Goal: Information Seeking & Learning: Learn about a topic

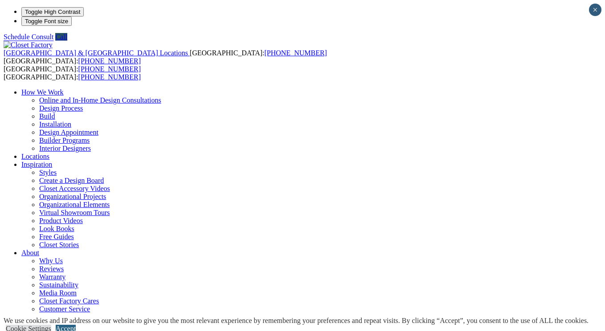
scroll to position [107, 0]
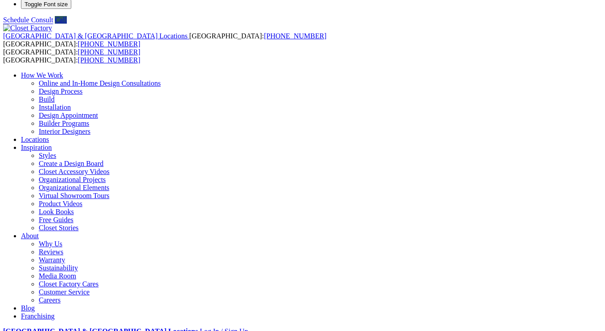
scroll to position [17, 0]
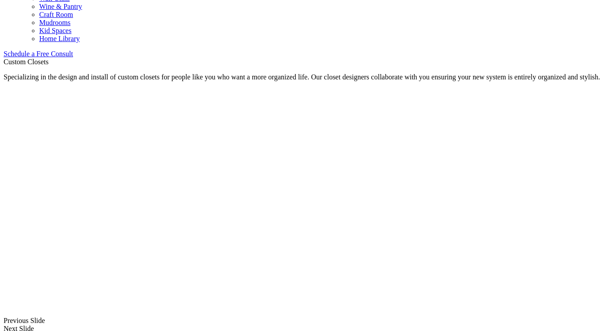
scroll to position [549, 0]
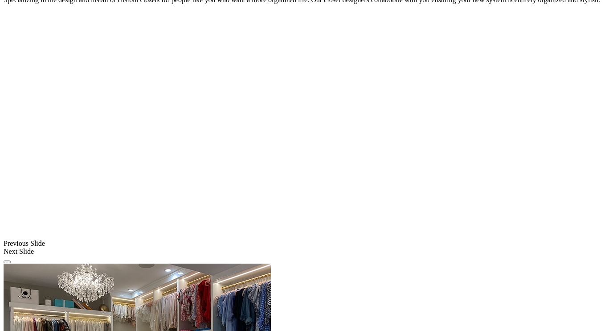
scroll to position [625, 0]
